Goal: Information Seeking & Learning: Learn about a topic

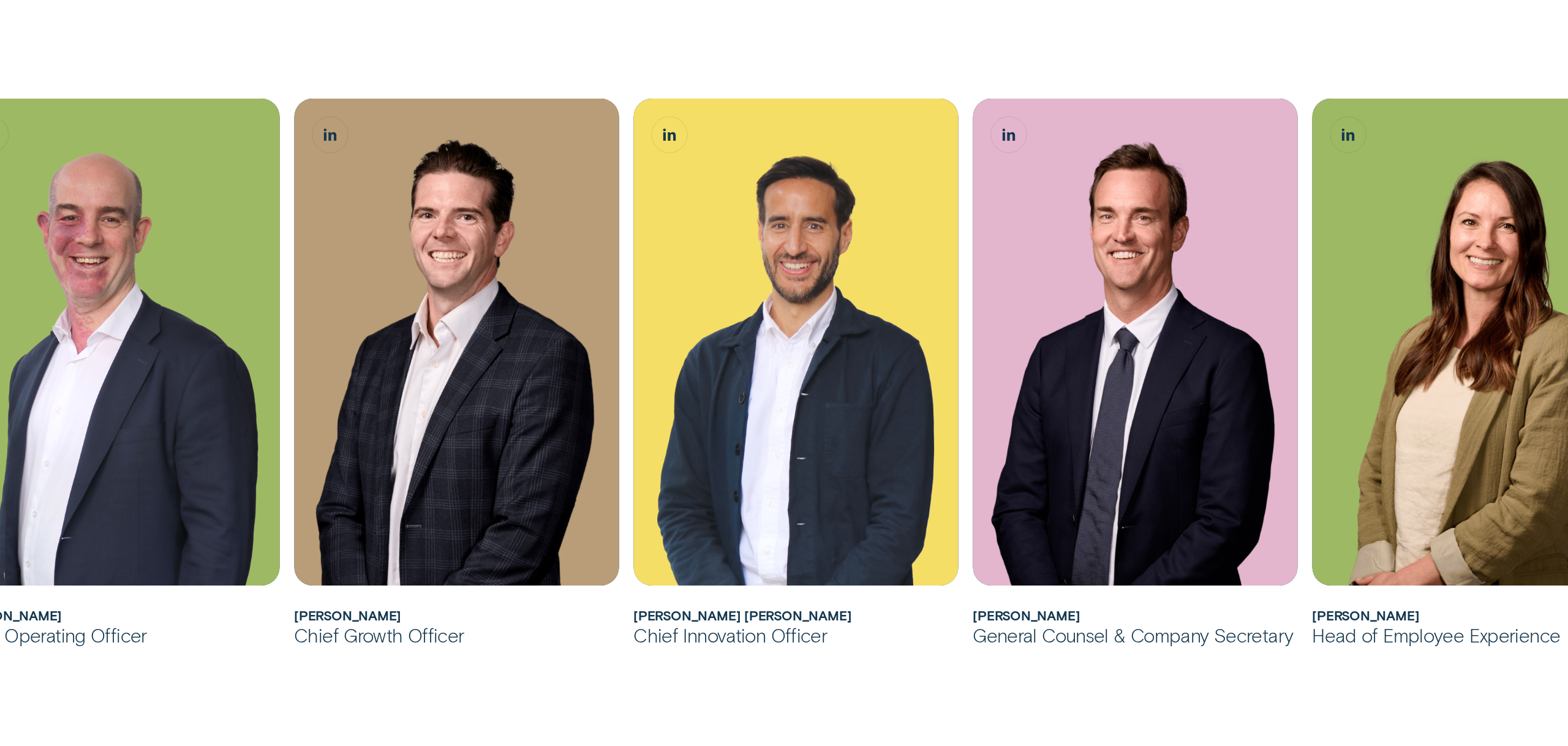
scroll to position [925, 0]
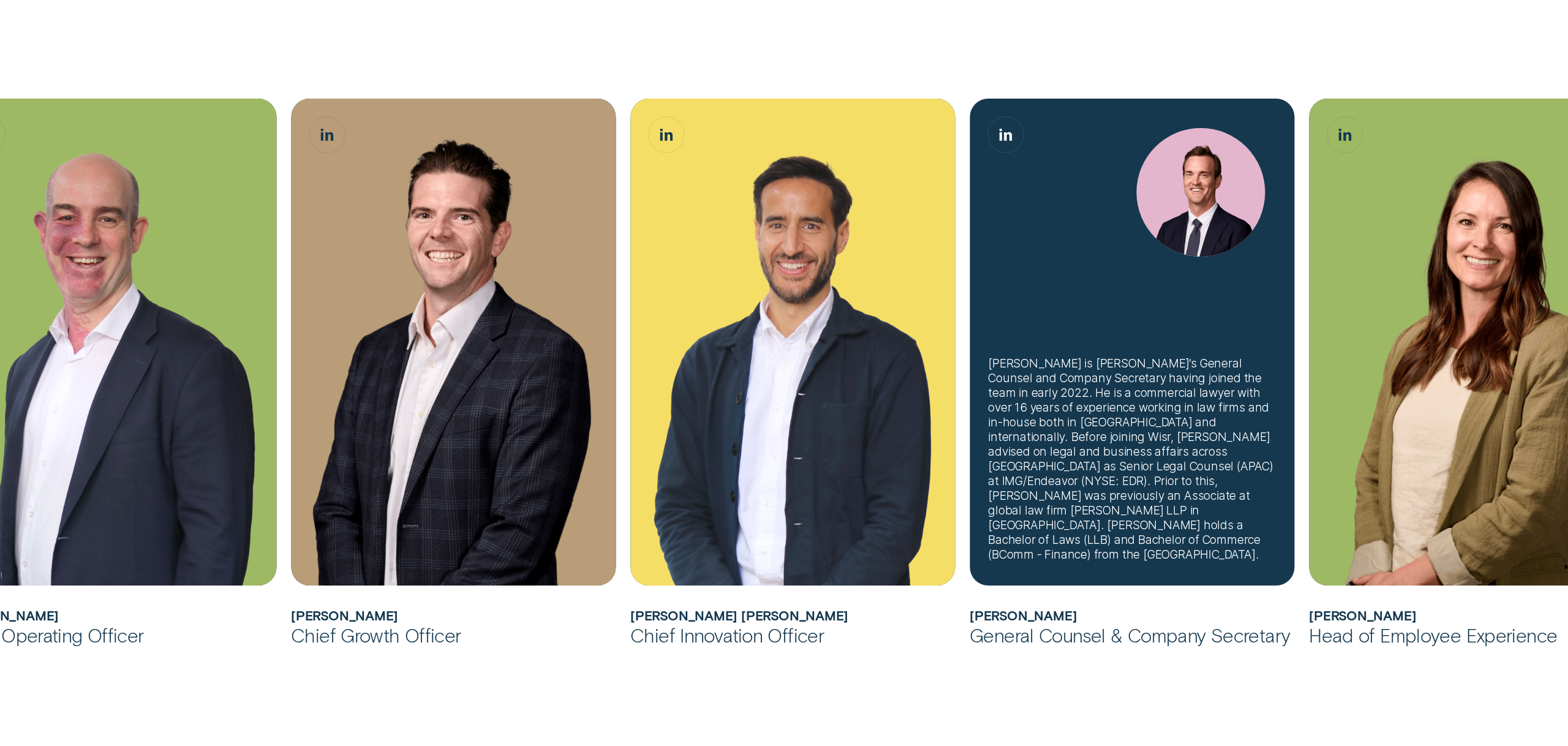
click at [1066, 492] on div "[PERSON_NAME] is [PERSON_NAME]’s General Counsel and Company Secretary having j…" at bounding box center [1132, 459] width 288 height 206
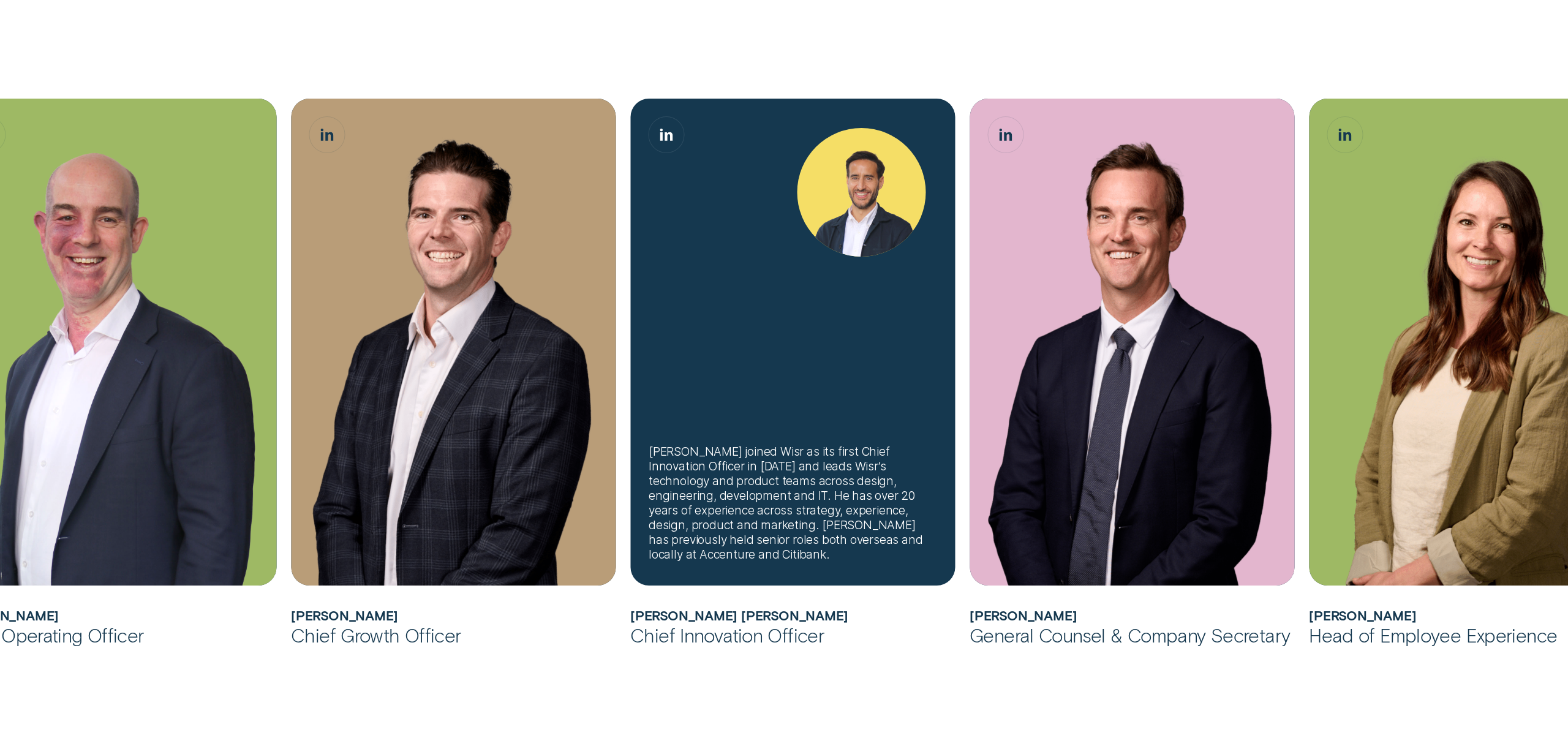
click at [751, 470] on div "[PERSON_NAME] joined Wisr as its first Chief Innovation Officer in [DATE] and l…" at bounding box center [793, 503] width 288 height 117
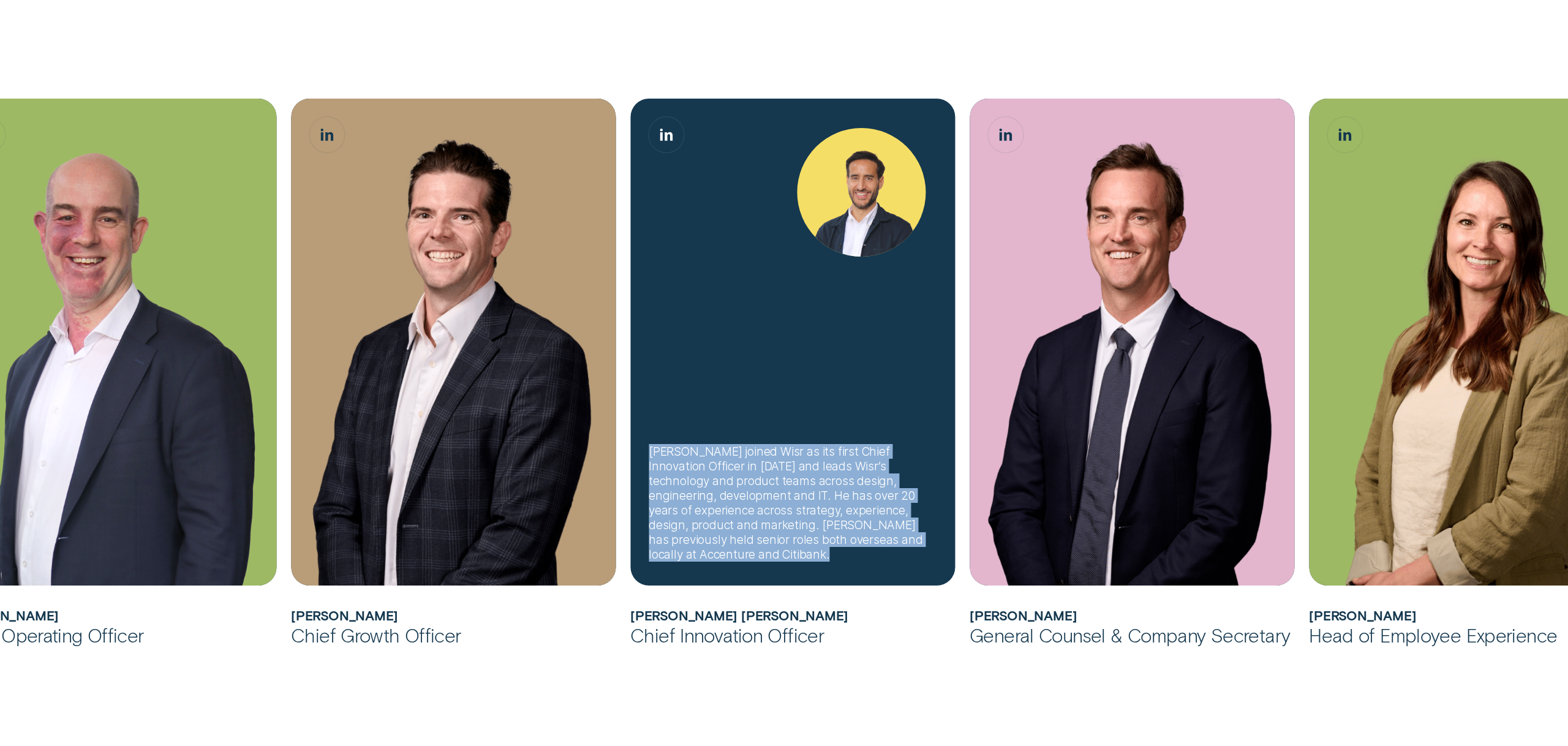
click at [751, 470] on div "[PERSON_NAME] joined Wisr as its first Chief Innovation Officer in [DATE] and l…" at bounding box center [793, 503] width 288 height 117
copy div "[PERSON_NAME] joined Wisr as its first Chief Innovation Officer in [DATE] and l…"
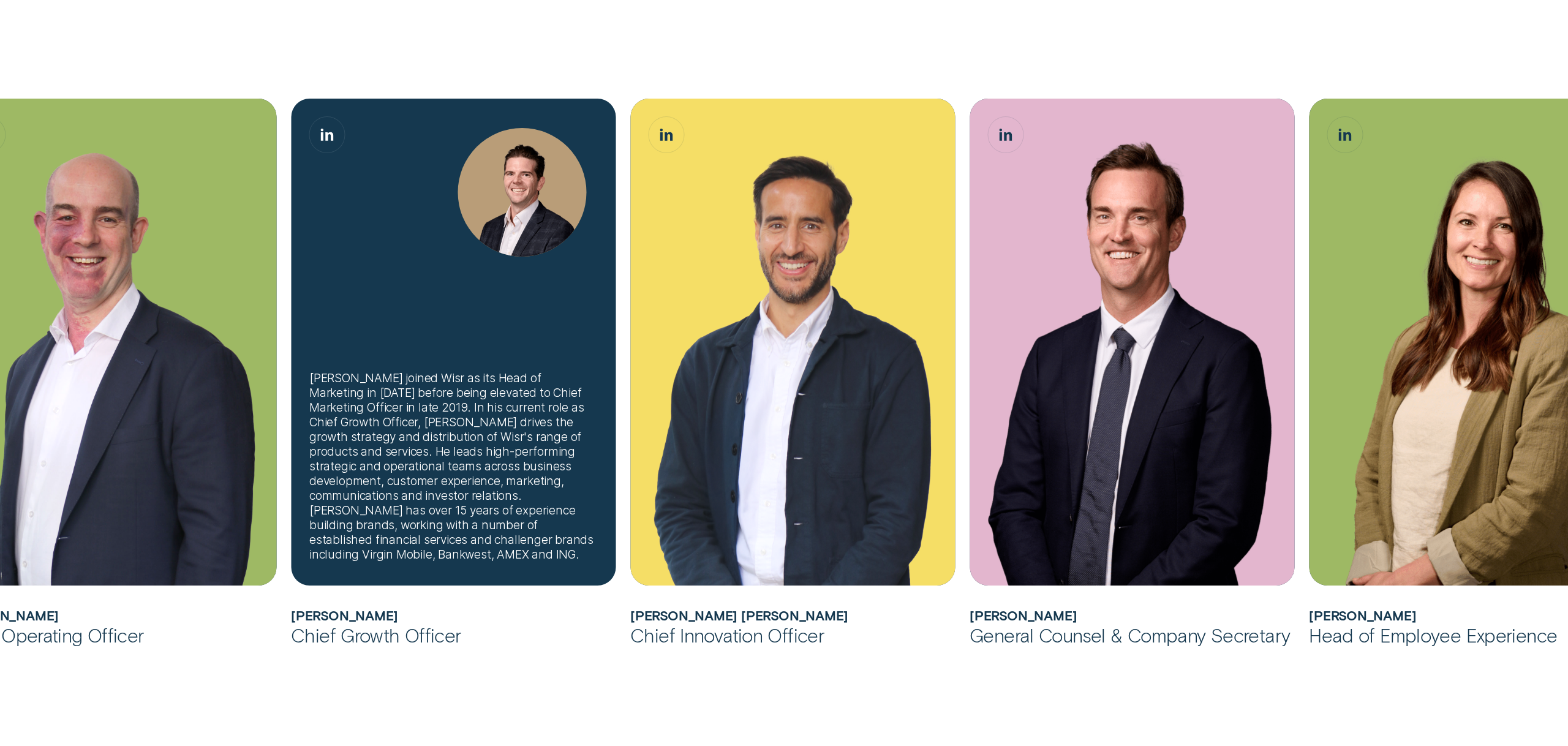
click at [455, 473] on div "[PERSON_NAME] joined Wisr as its Head of Marketing in [DATE] before being eleva…" at bounding box center [454, 467] width 288 height 191
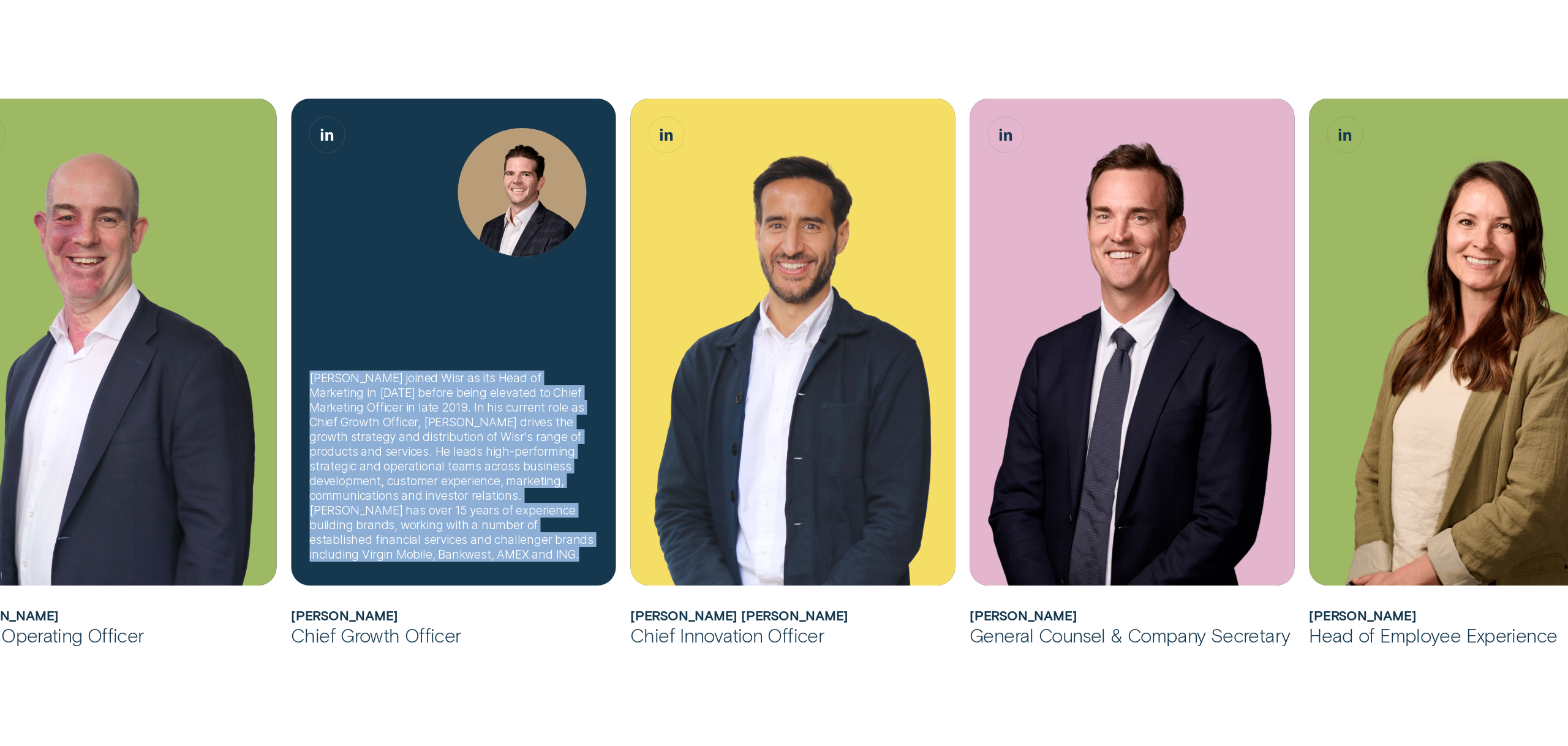
click at [455, 473] on div "[PERSON_NAME] joined Wisr as its Head of Marketing in [DATE] before being eleva…" at bounding box center [454, 467] width 288 height 191
copy div "[PERSON_NAME] joined Wisr as its Head of Marketing in [DATE] before being eleva…"
